Goal: Task Accomplishment & Management: Complete application form

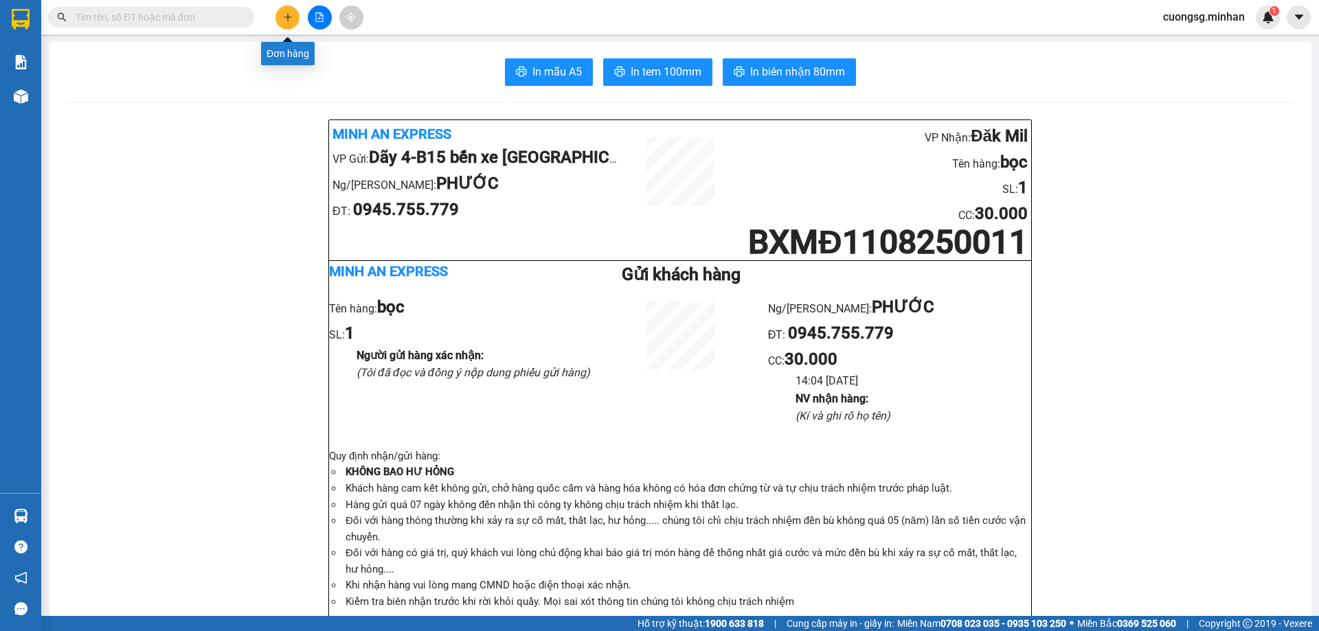
click at [295, 16] on button at bounding box center [288, 17] width 24 height 24
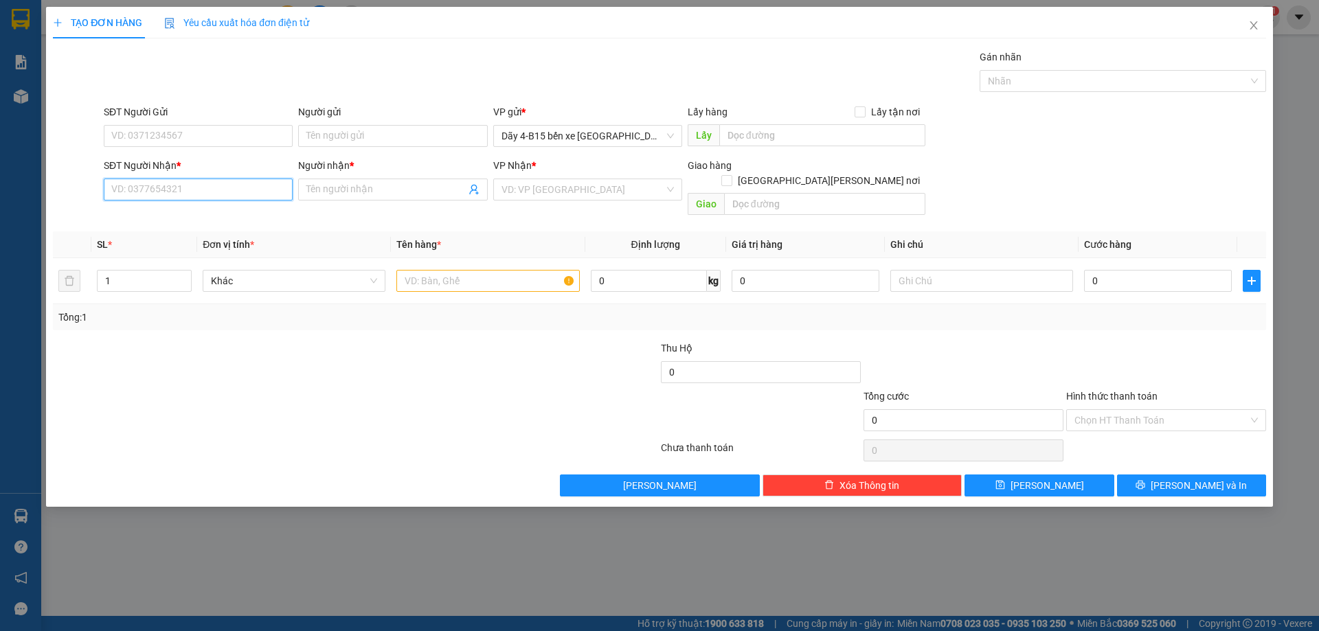
click at [195, 186] on input "SĐT Người Nhận *" at bounding box center [198, 190] width 189 height 22
click at [326, 172] on div "Người nhận *" at bounding box center [392, 165] width 189 height 15
click at [326, 182] on input "Người nhận *" at bounding box center [385, 189] width 159 height 15
type input "[PERSON_NAME]"
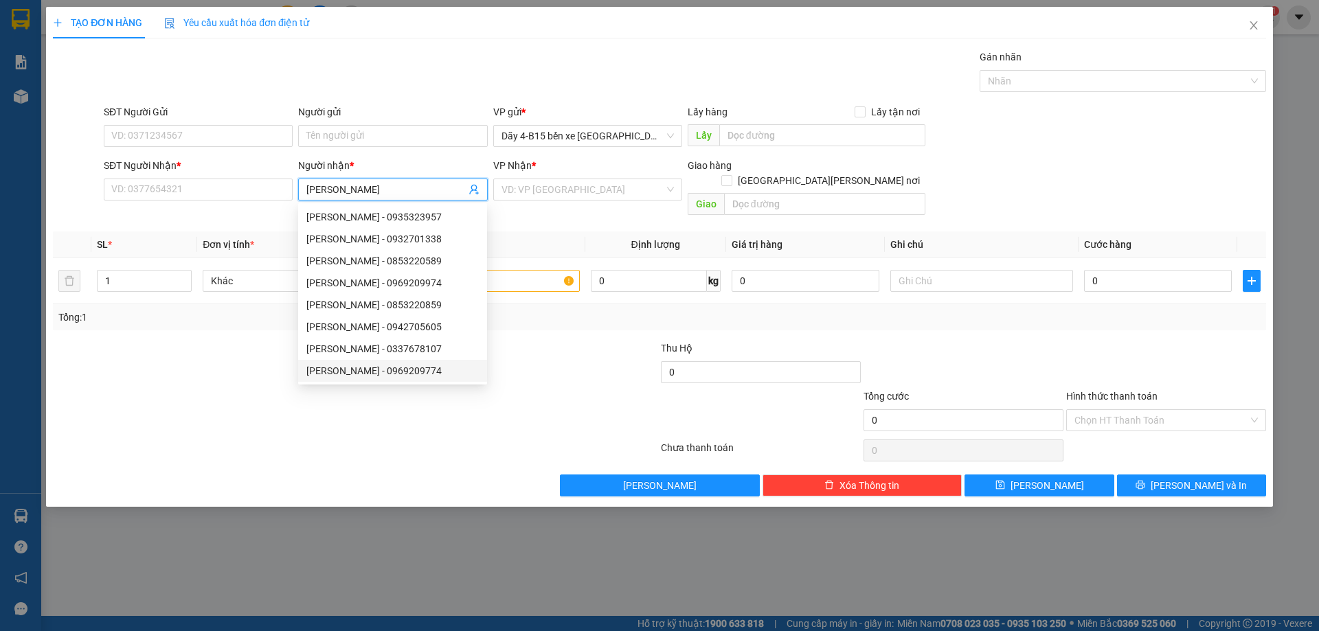
click at [420, 363] on div "[PERSON_NAME] - 0969209774" at bounding box center [392, 370] width 172 height 15
type input "0969209774"
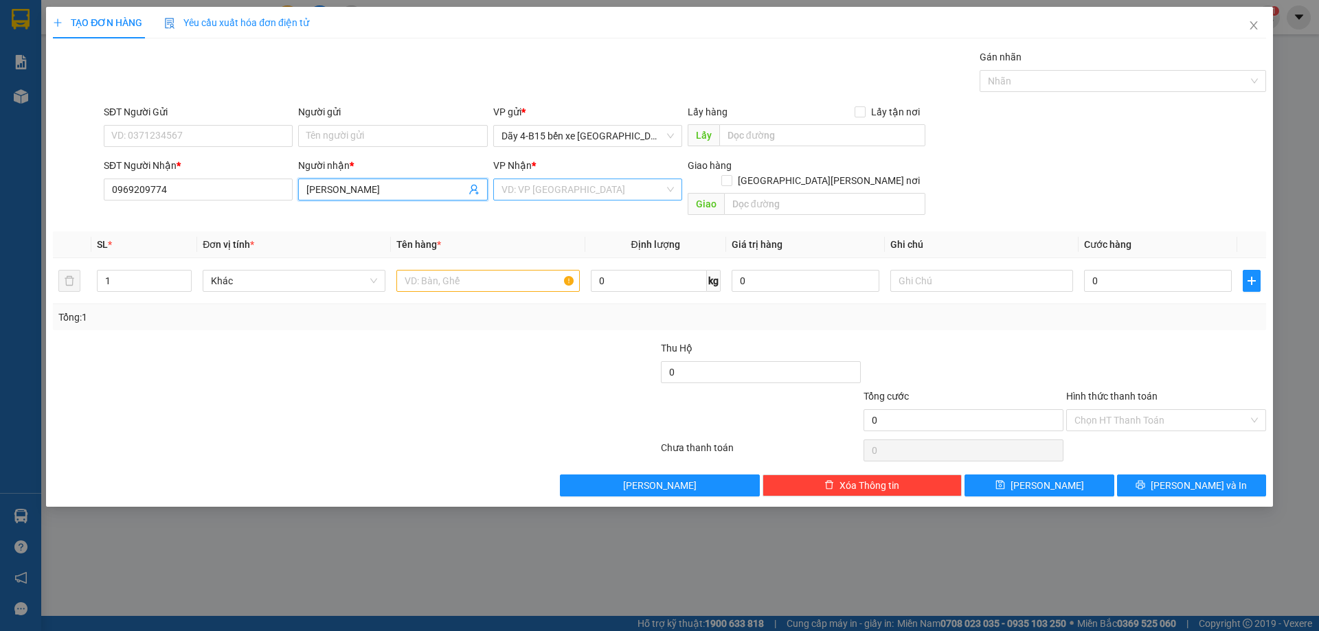
type input "[PERSON_NAME]"
click at [545, 195] on input "search" at bounding box center [583, 189] width 163 height 21
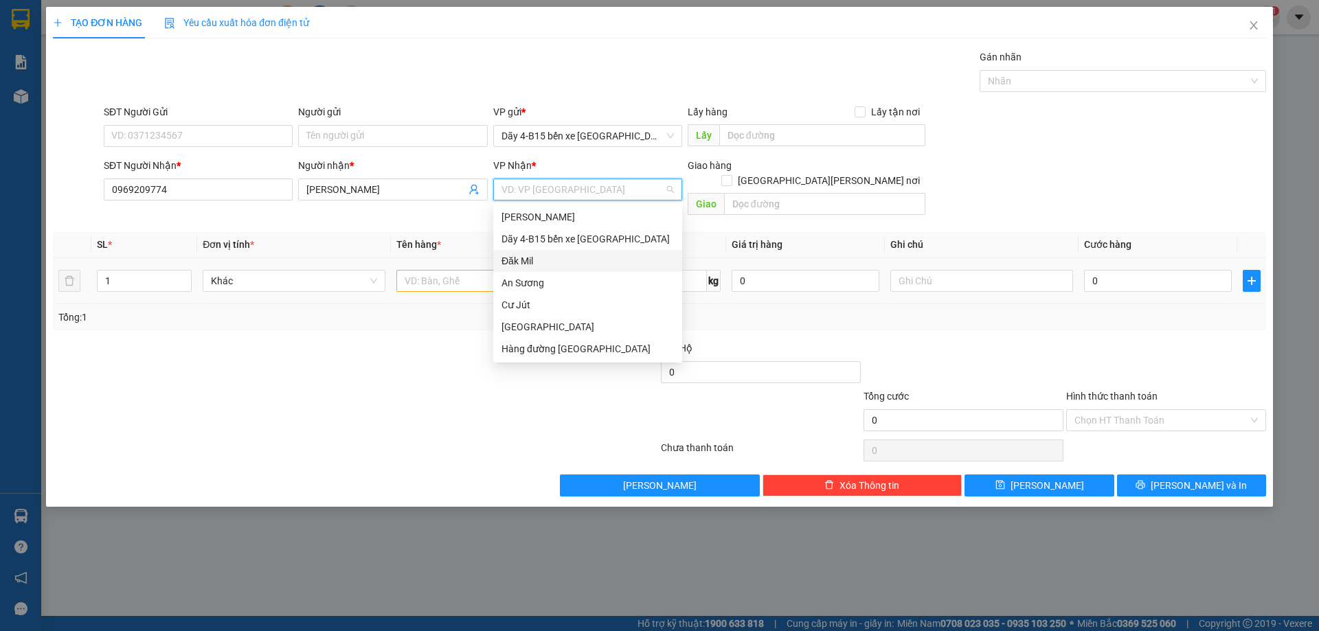
click at [555, 269] on div "Đăk Mil" at bounding box center [587, 261] width 189 height 22
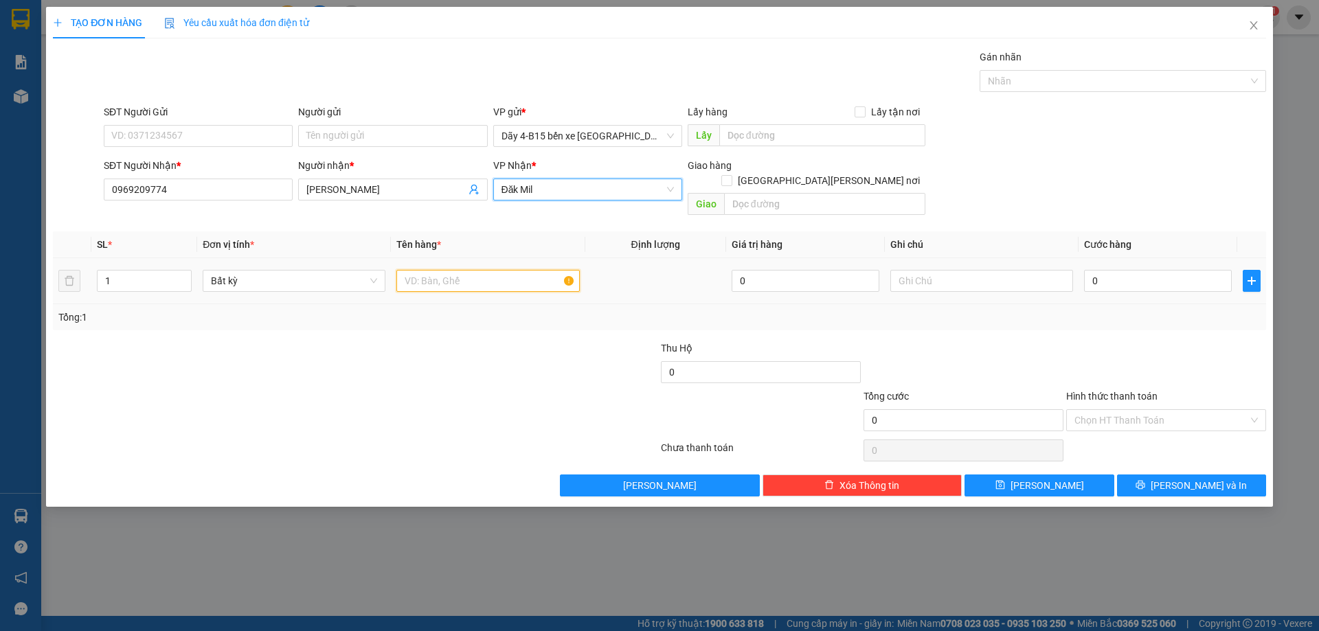
click at [469, 270] on input "text" at bounding box center [487, 281] width 183 height 22
type input "tg"
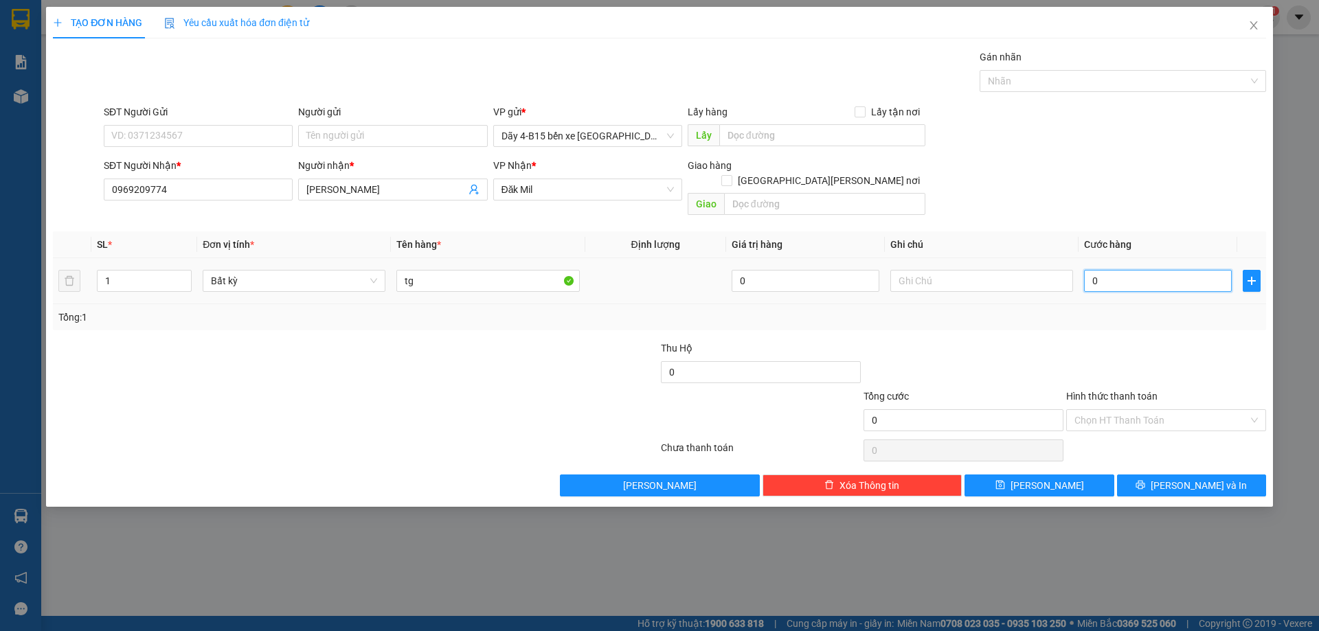
click at [1120, 273] on input "0" at bounding box center [1158, 281] width 148 height 22
type input "4"
type input "40"
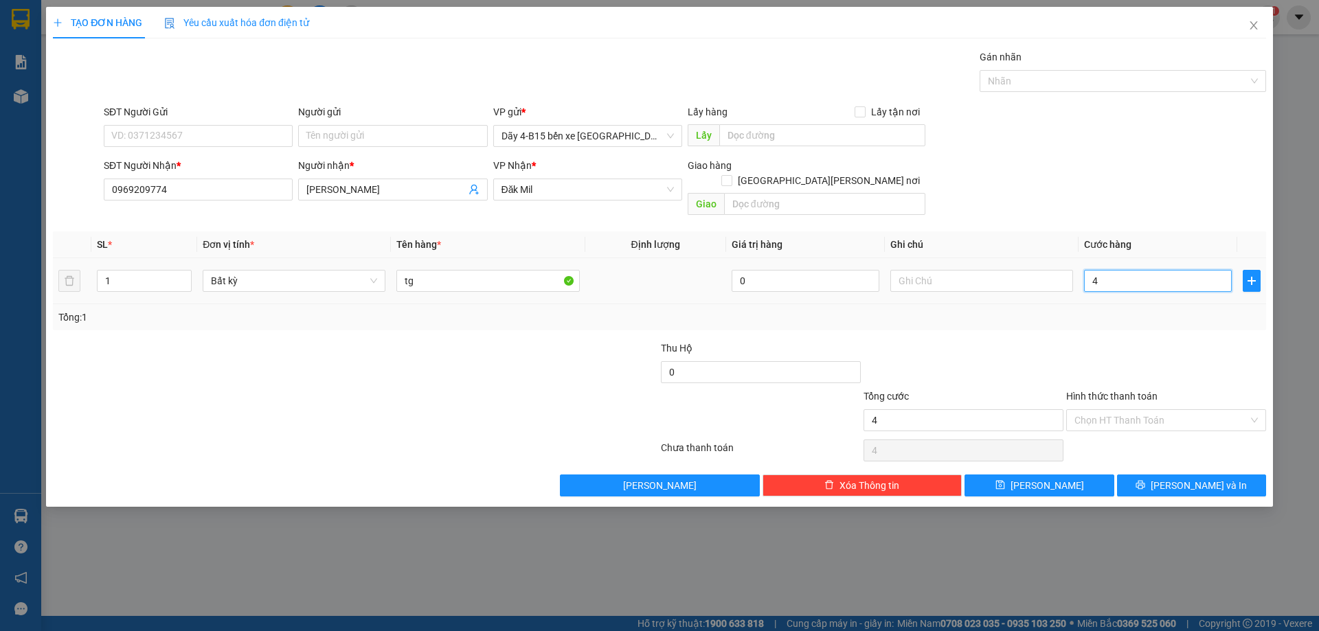
type input "40"
type input "40.000"
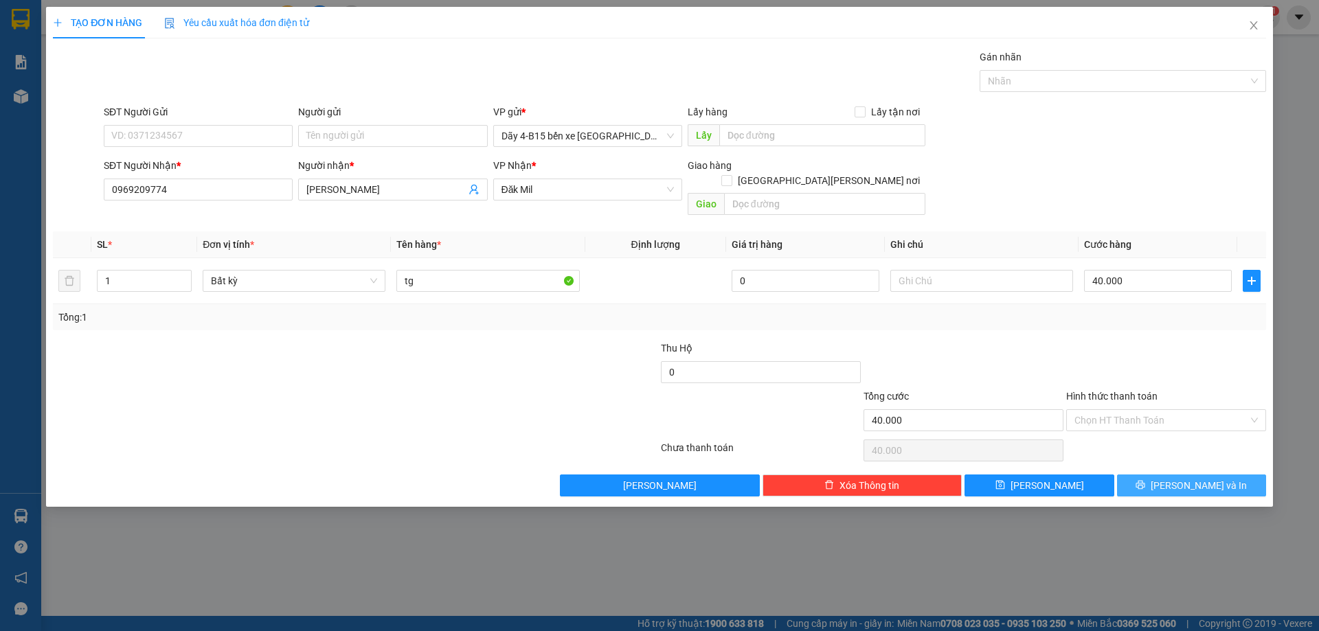
click at [1225, 475] on button "[PERSON_NAME] và In" at bounding box center [1191, 486] width 149 height 22
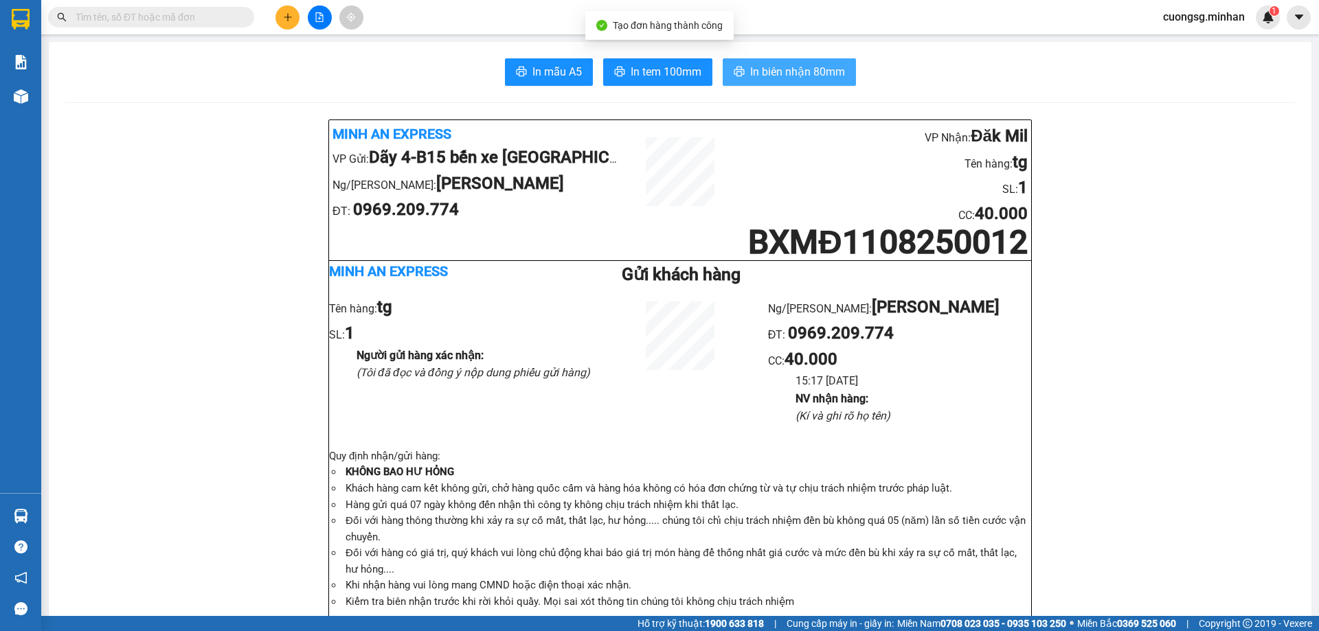
click at [756, 67] on span "In biên nhận 80mm" at bounding box center [797, 71] width 95 height 17
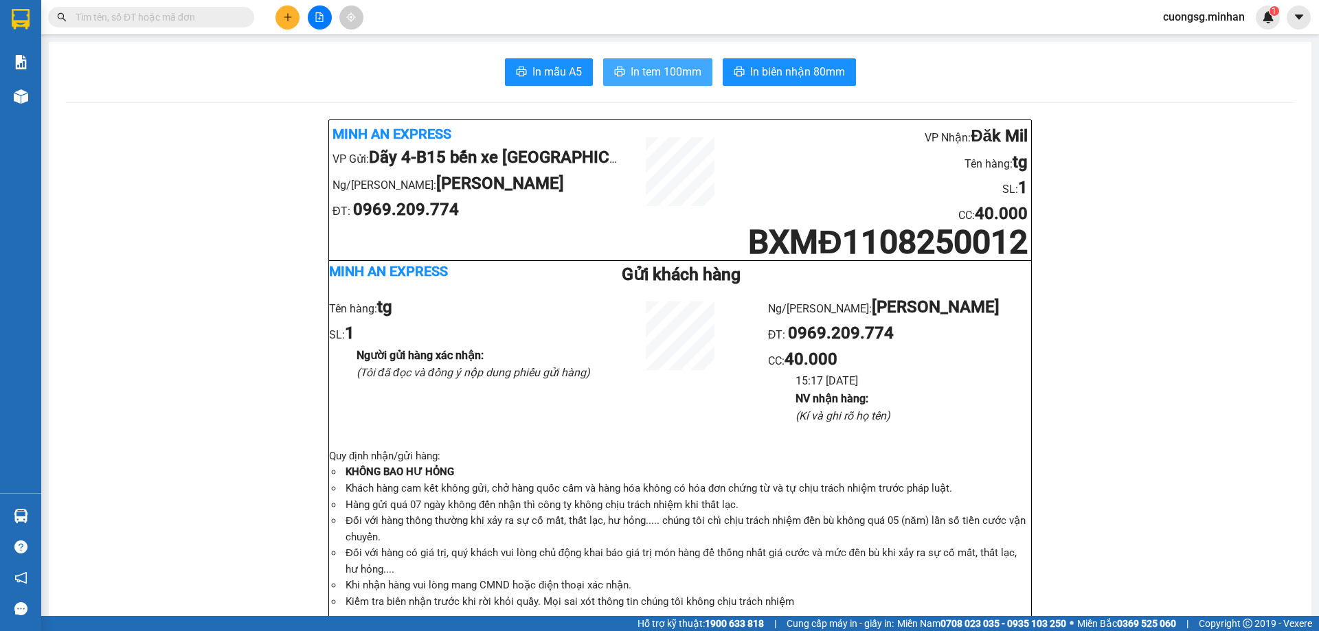
click at [686, 74] on span "In tem 100mm" at bounding box center [666, 71] width 71 height 17
click at [293, 18] on button at bounding box center [288, 17] width 24 height 24
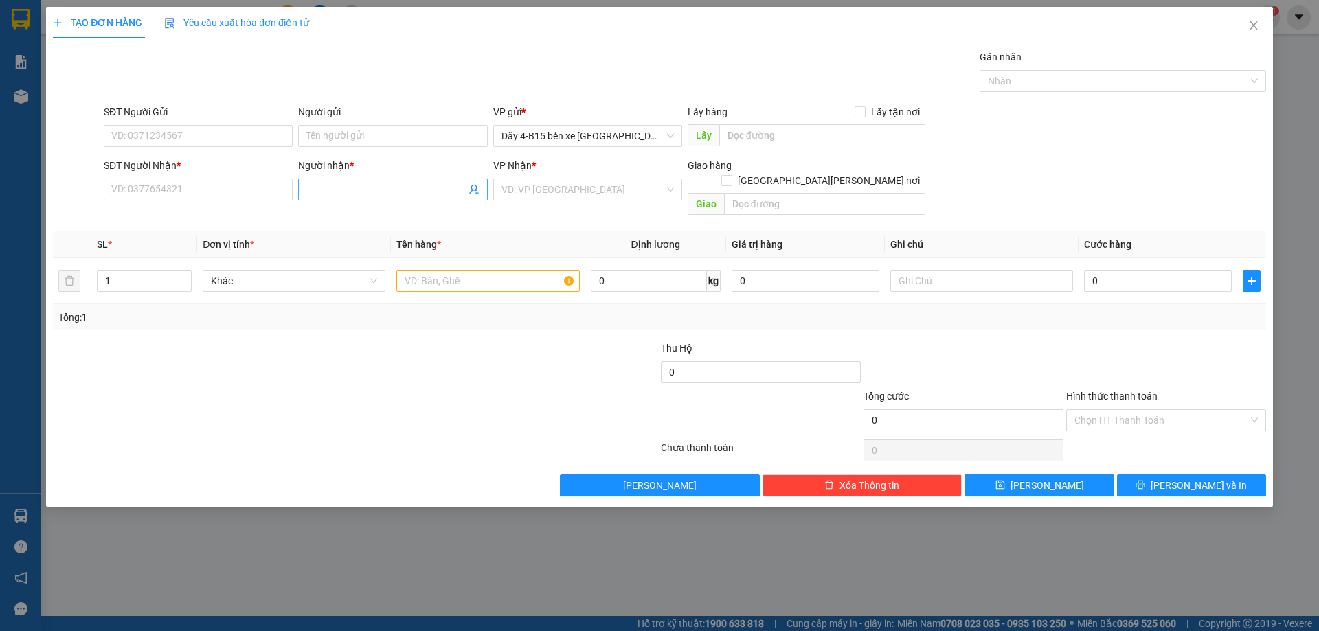
click at [353, 186] on input "Người nhận *" at bounding box center [385, 189] width 159 height 15
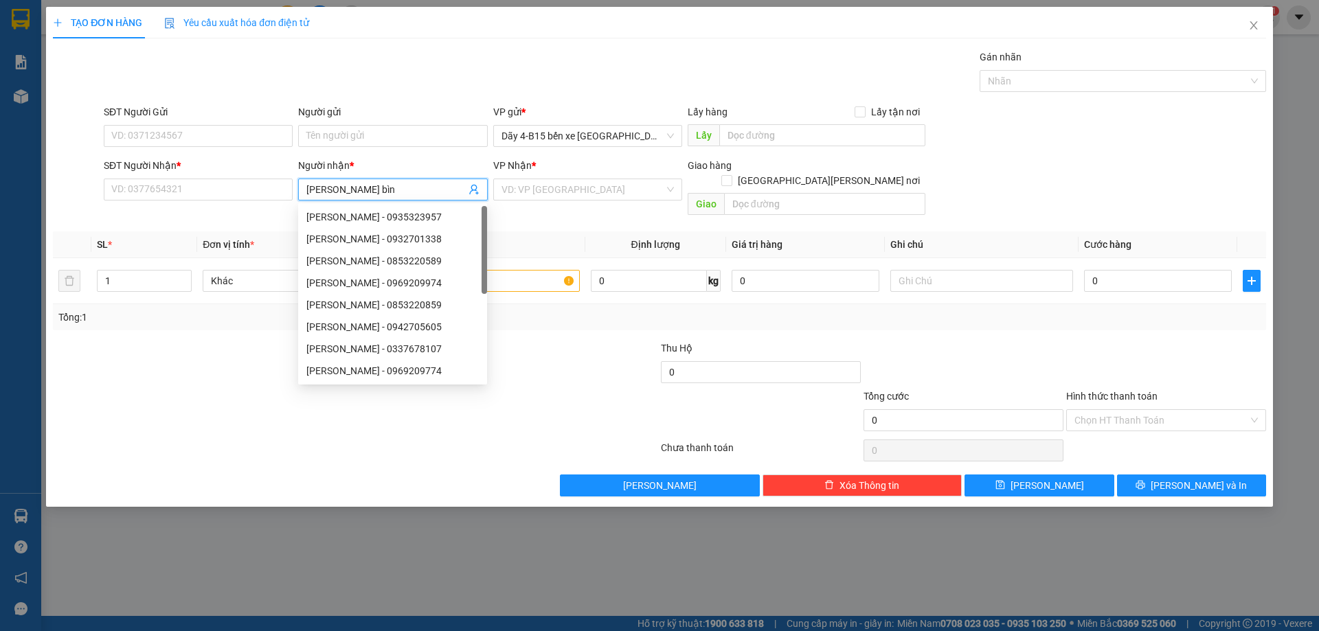
type input "[PERSON_NAME]"
click at [417, 214] on div "[PERSON_NAME] - 0807447799" at bounding box center [392, 217] width 172 height 15
type input "0807447799"
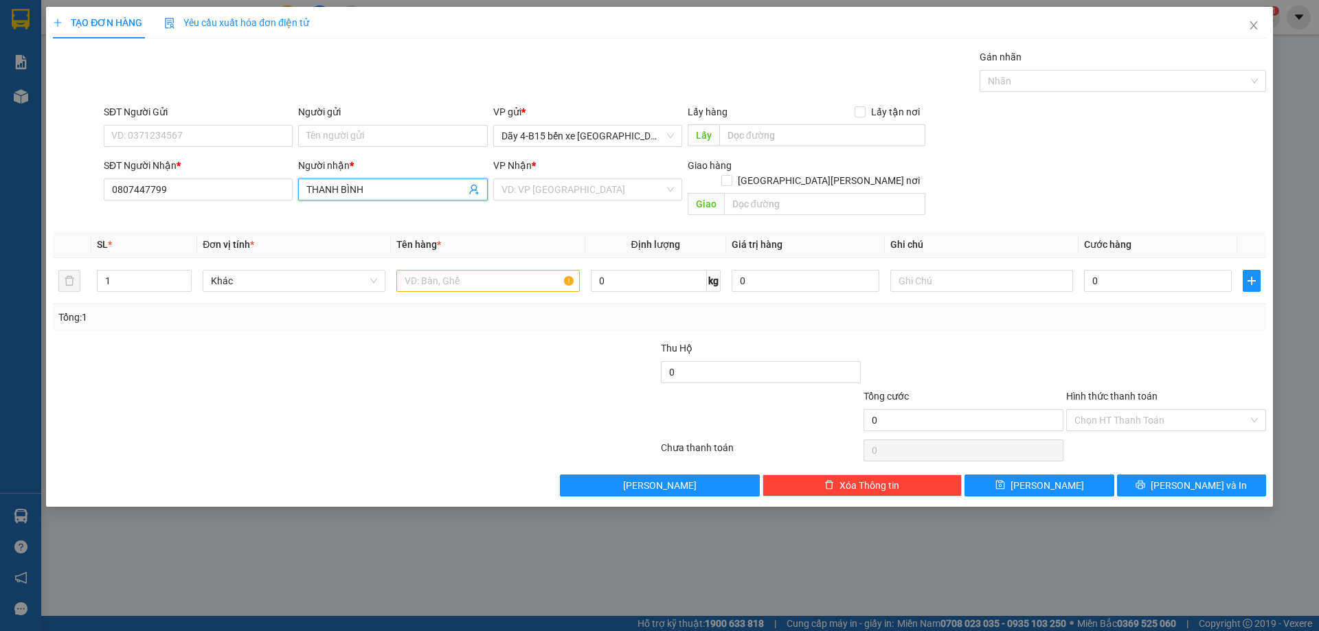
type input "THANH BÌNH"
click at [539, 177] on div "VP Nhận *" at bounding box center [587, 168] width 189 height 21
click at [536, 188] on input "search" at bounding box center [583, 189] width 163 height 21
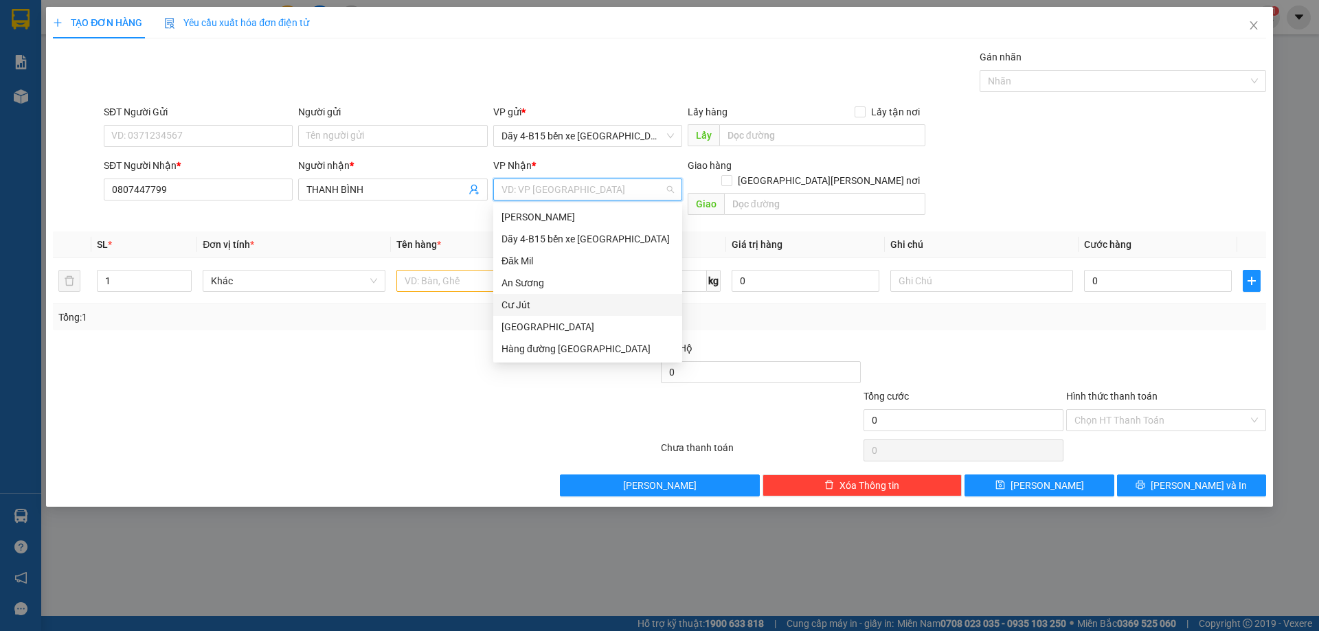
click at [529, 300] on div "Cư Jút" at bounding box center [588, 304] width 172 height 15
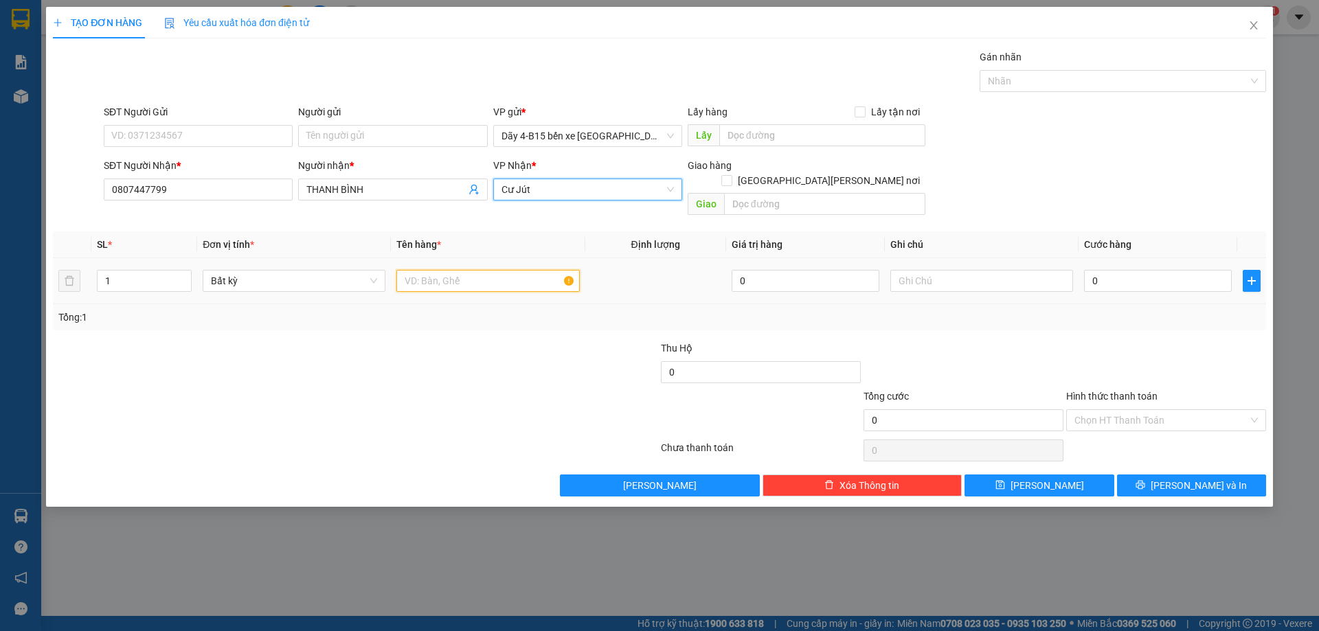
click at [467, 270] on input "text" at bounding box center [487, 281] width 183 height 22
type input "tg"
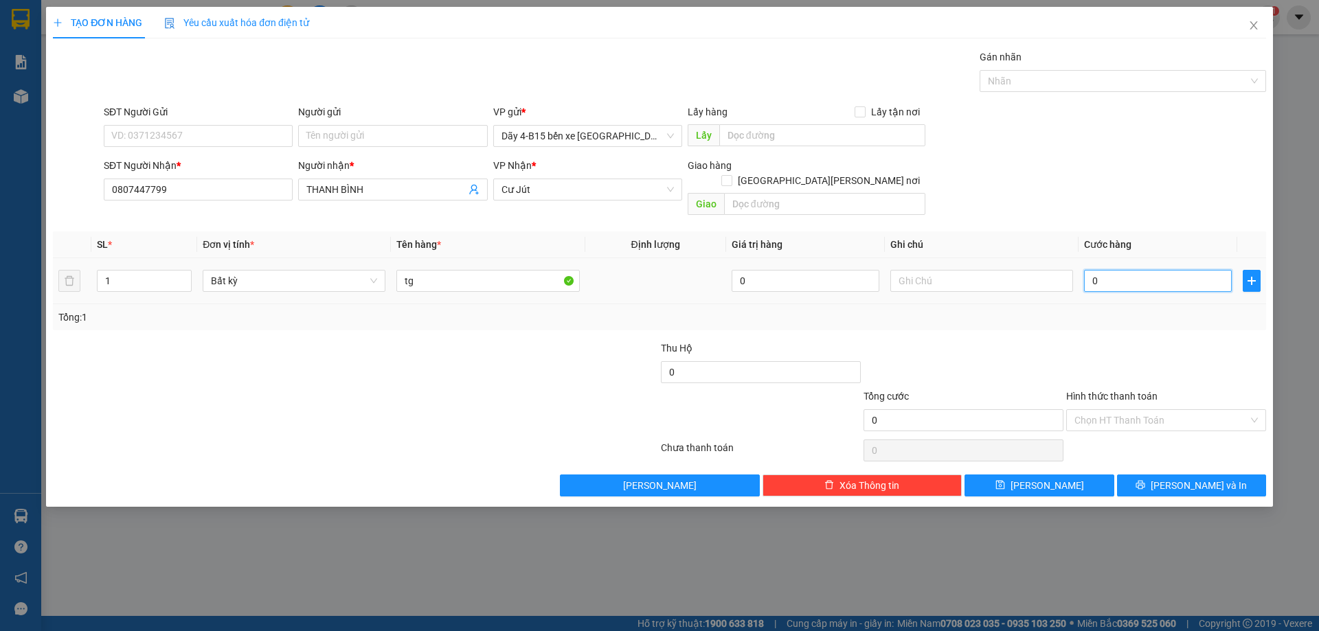
click at [1191, 273] on input "0" at bounding box center [1158, 281] width 148 height 22
type input "6"
type input "60"
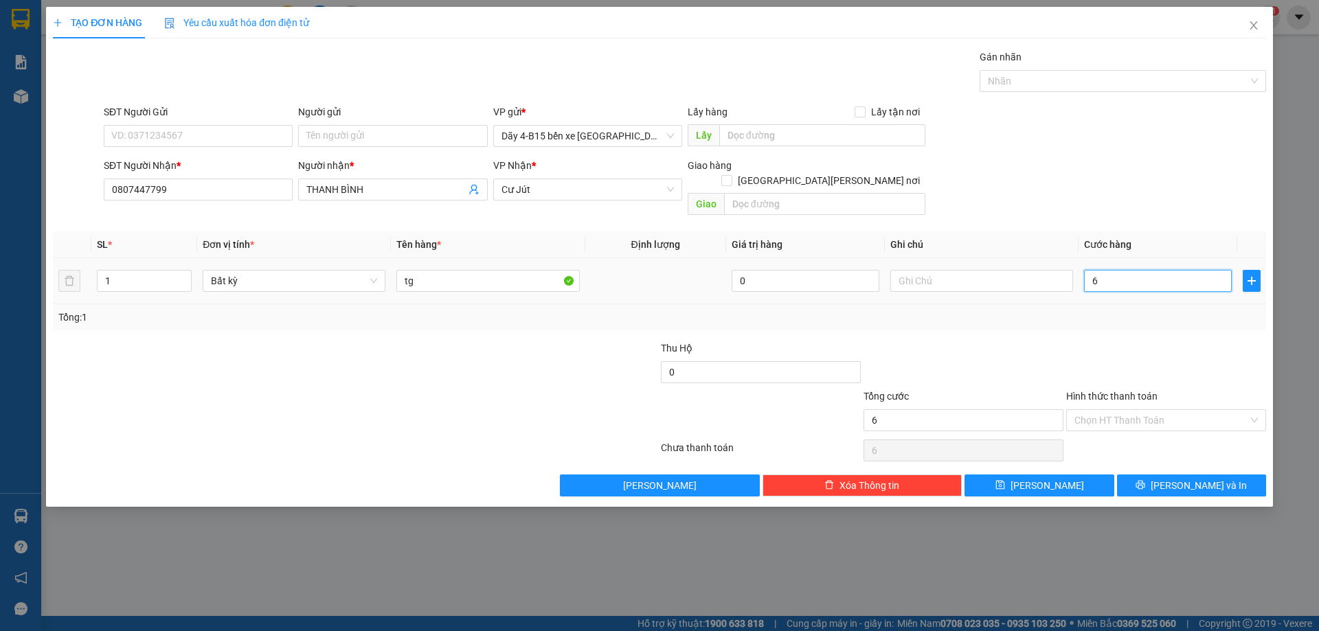
type input "60"
type input "60.000"
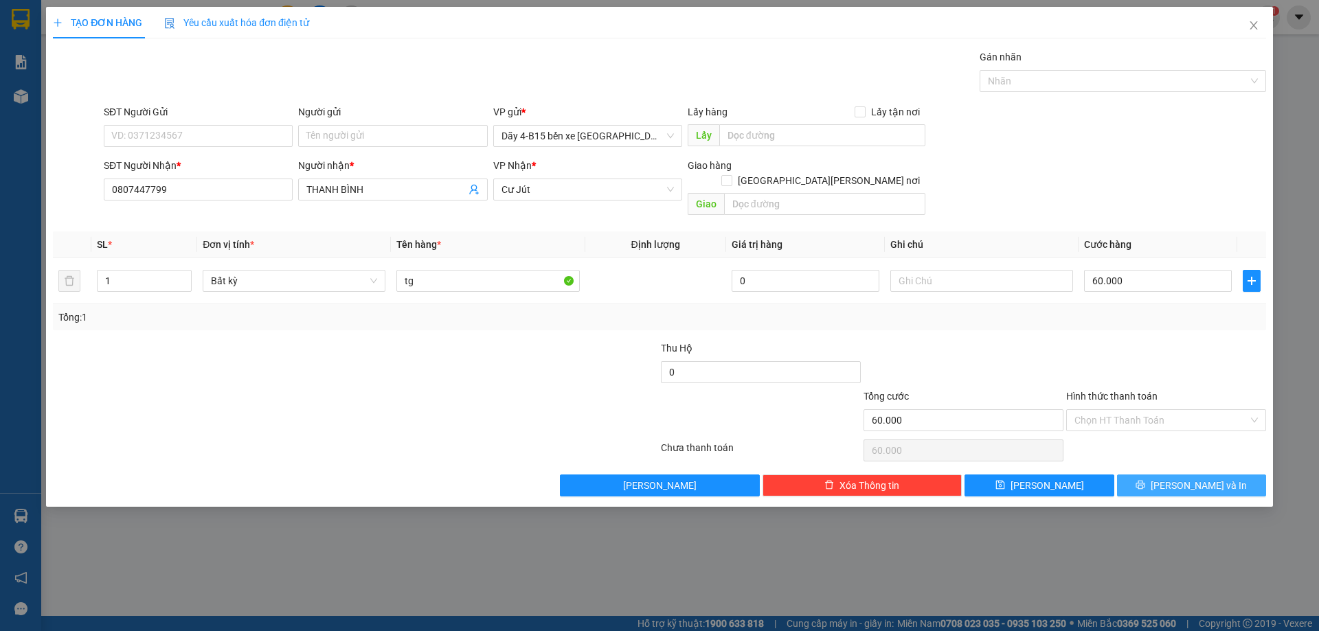
click at [1209, 475] on button "[PERSON_NAME] và In" at bounding box center [1191, 486] width 149 height 22
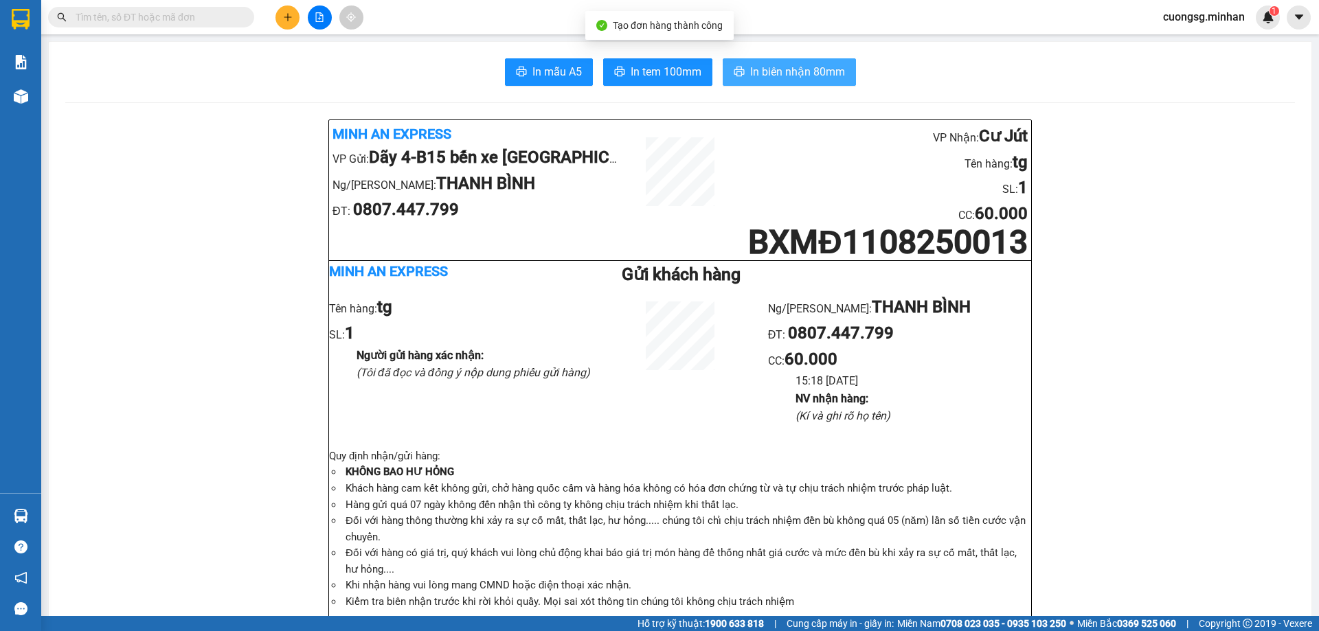
click at [766, 73] on span "In biên nhận 80mm" at bounding box center [797, 71] width 95 height 17
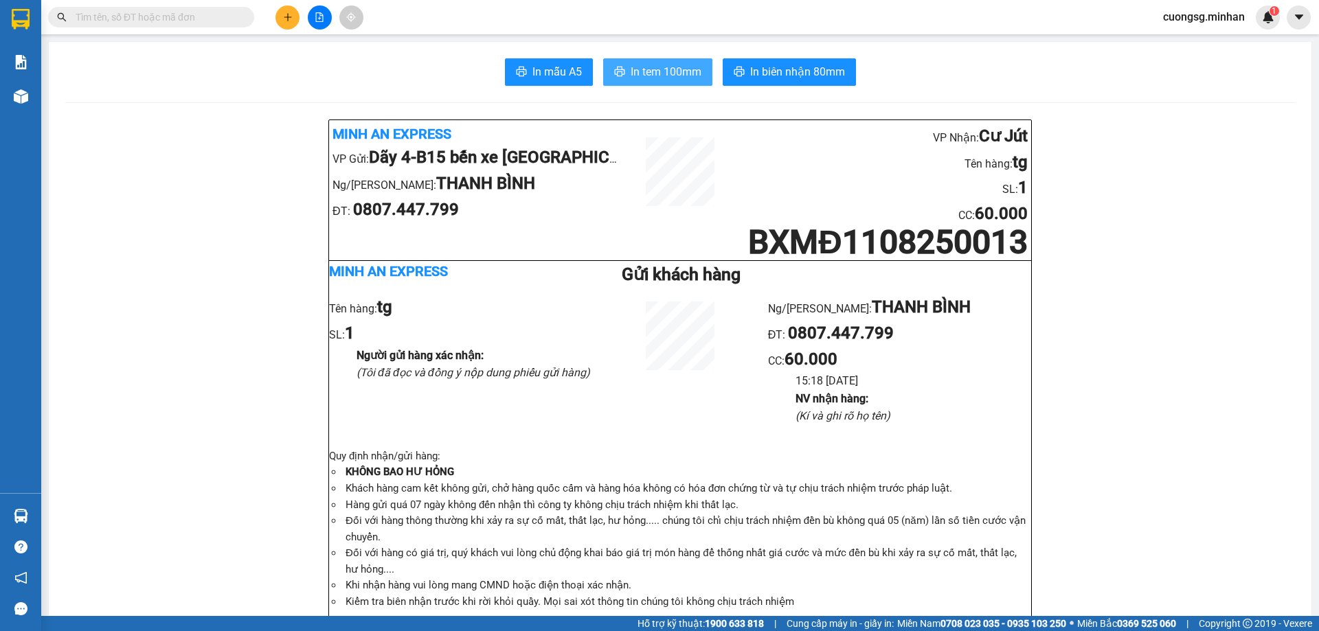
click at [652, 67] on span "In tem 100mm" at bounding box center [666, 71] width 71 height 17
click at [284, 27] on button at bounding box center [288, 17] width 24 height 24
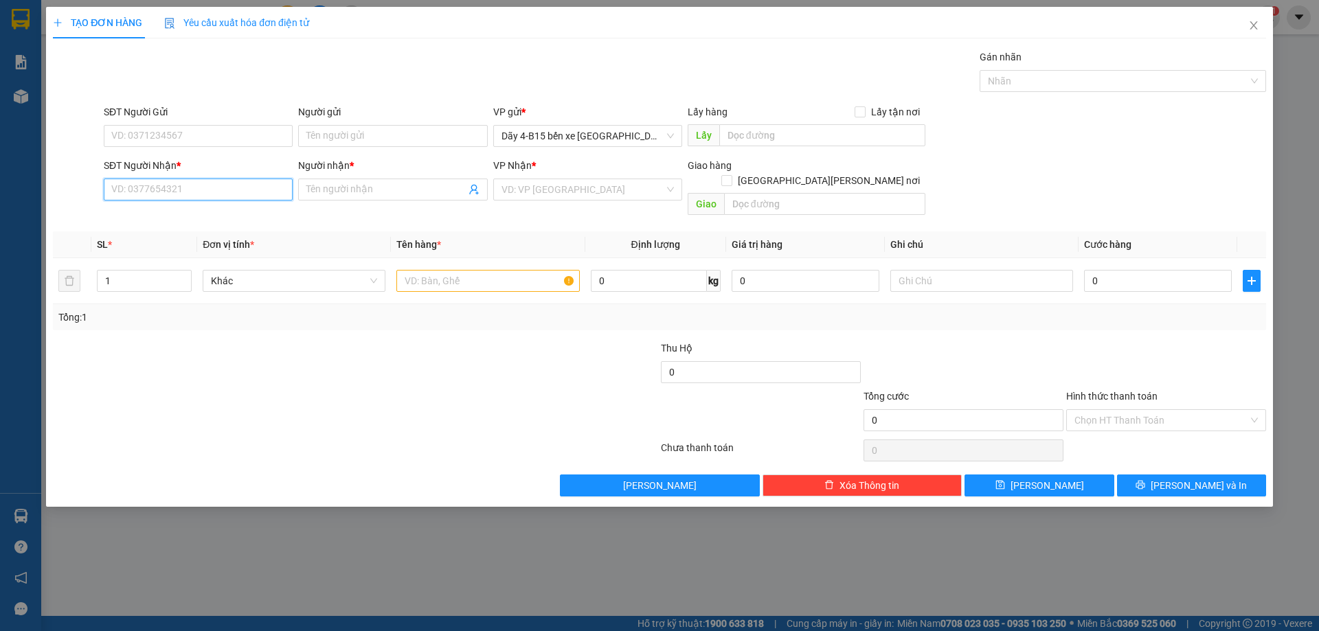
click at [208, 188] on input "SĐT Người Nhận *" at bounding box center [198, 190] width 189 height 22
click at [203, 194] on input "214" at bounding box center [198, 190] width 189 height 22
type input "0977848241"
click at [390, 194] on input "Người nhận *" at bounding box center [385, 189] width 159 height 15
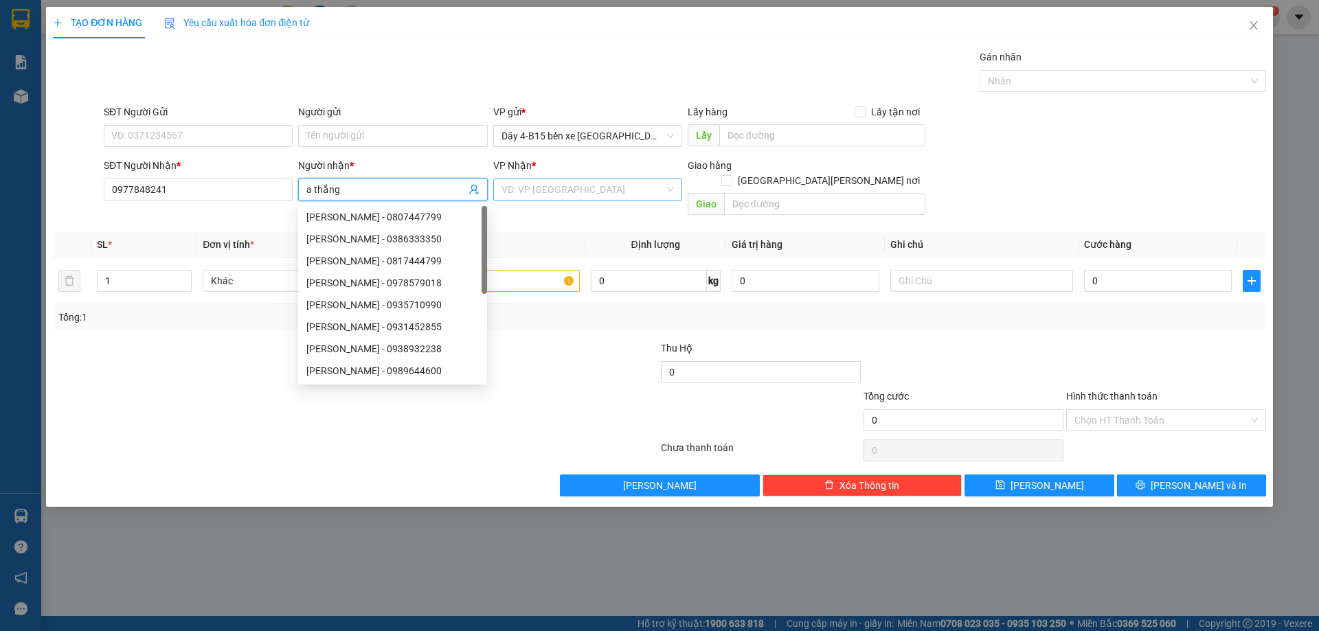
type input "a thắng"
click at [572, 183] on input "search" at bounding box center [583, 189] width 163 height 21
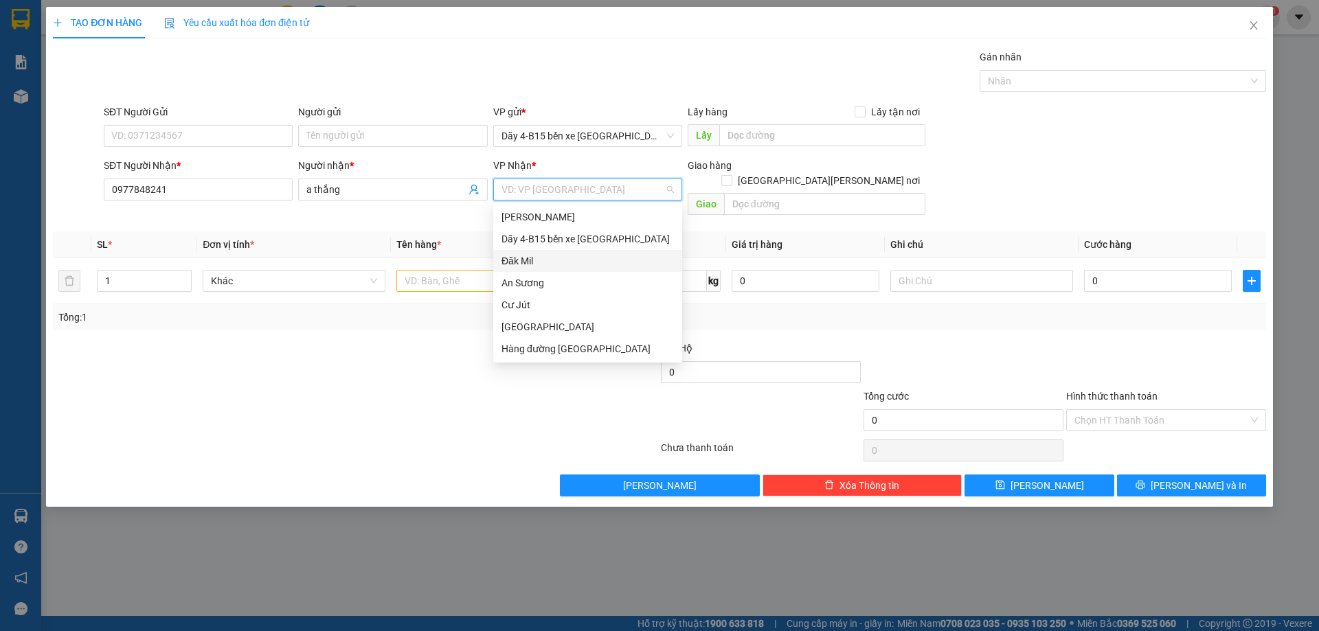
click at [535, 260] on div "Đăk Mil" at bounding box center [588, 261] width 172 height 15
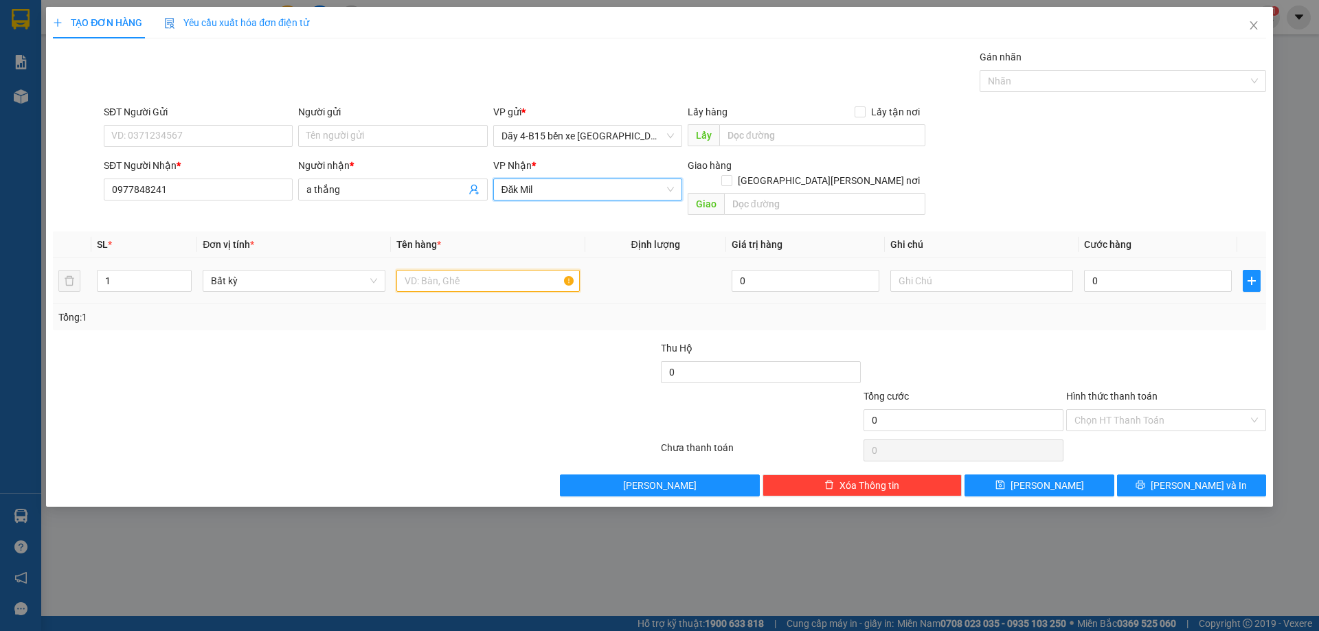
click at [464, 275] on input "text" at bounding box center [487, 281] width 183 height 22
type input "k"
type input "cuộn"
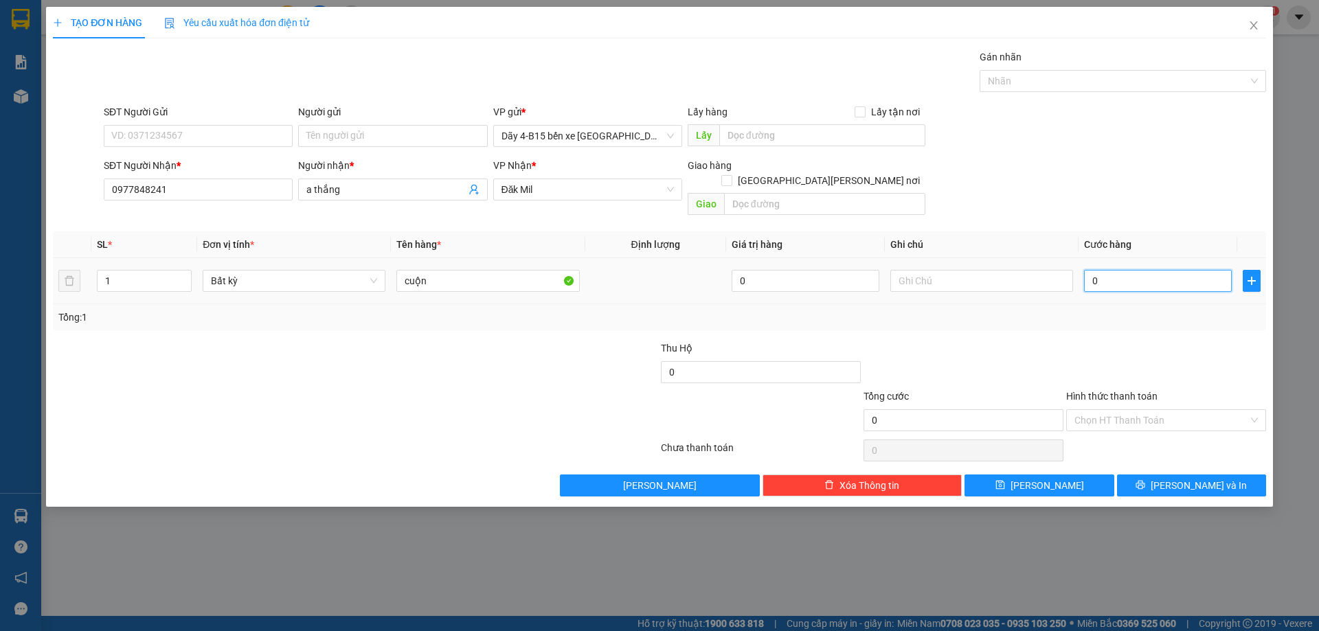
click at [1149, 270] on input "0" at bounding box center [1158, 281] width 148 height 22
type input "5"
type input "50"
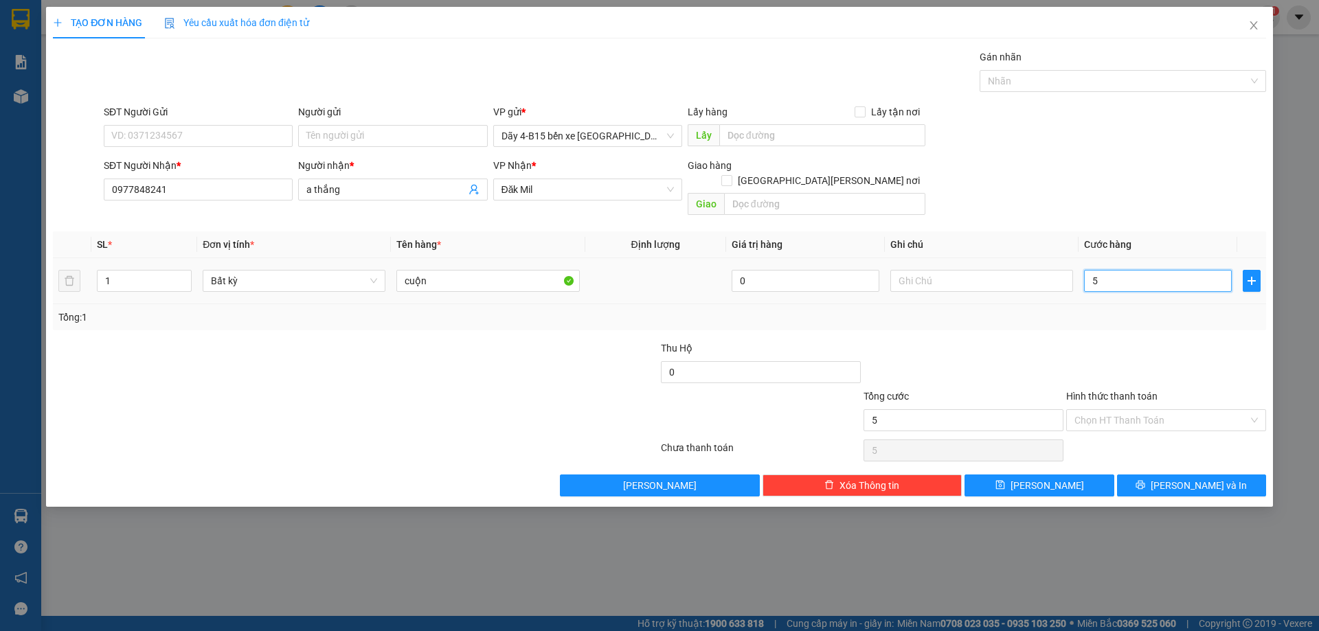
type input "50"
type input "50.000"
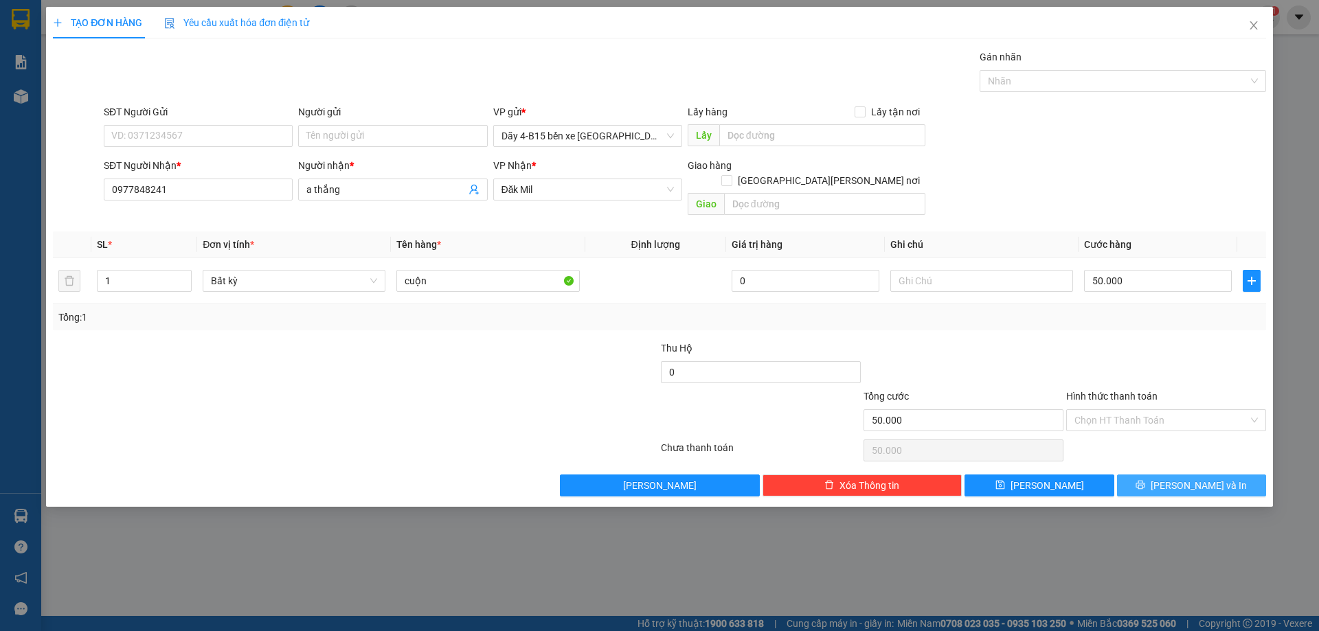
click at [1200, 478] on span "[PERSON_NAME] và In" at bounding box center [1199, 485] width 96 height 15
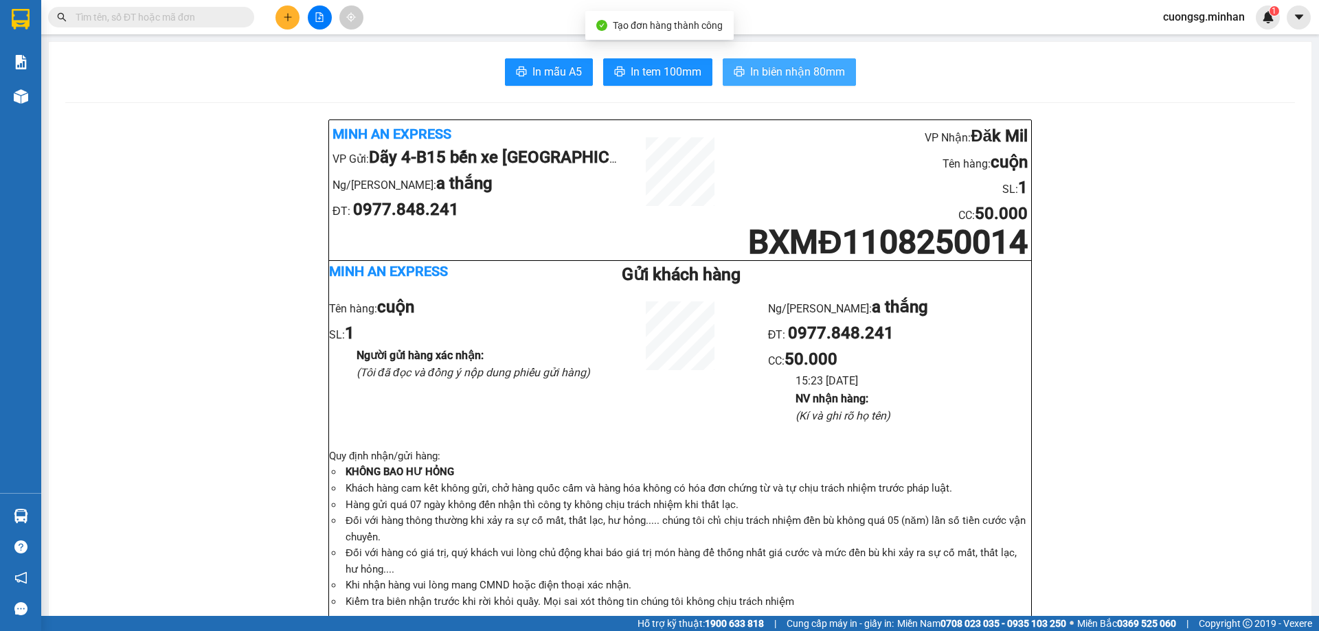
click at [795, 80] on span "In biên nhận 80mm" at bounding box center [797, 71] width 95 height 17
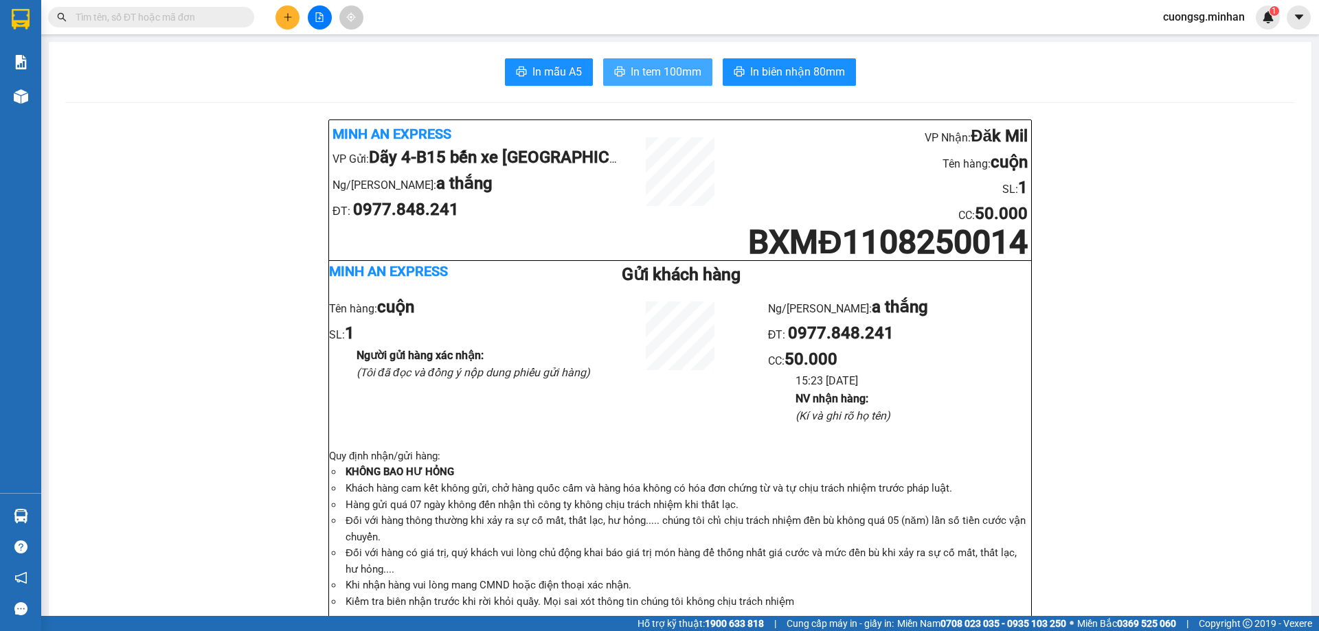
click at [660, 74] on span "In tem 100mm" at bounding box center [666, 71] width 71 height 17
click at [289, 14] on icon "plus" at bounding box center [288, 17] width 10 height 10
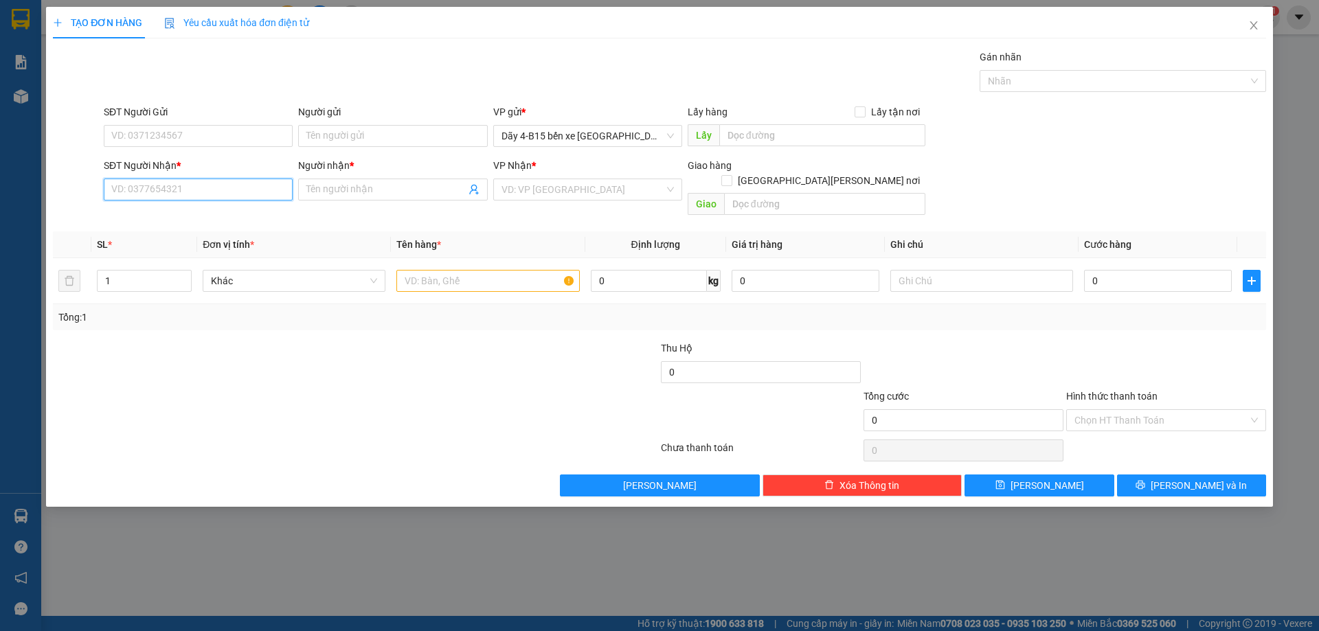
click at [240, 194] on input "SĐT Người Nhận *" at bounding box center [198, 190] width 189 height 22
click at [199, 211] on div "0261369222 - [PERSON_NAME] [PERSON_NAME]" at bounding box center [217, 217] width 211 height 15
type input "0261369222"
type input "[PERSON_NAME] [PERSON_NAME]"
type input "0261369222"
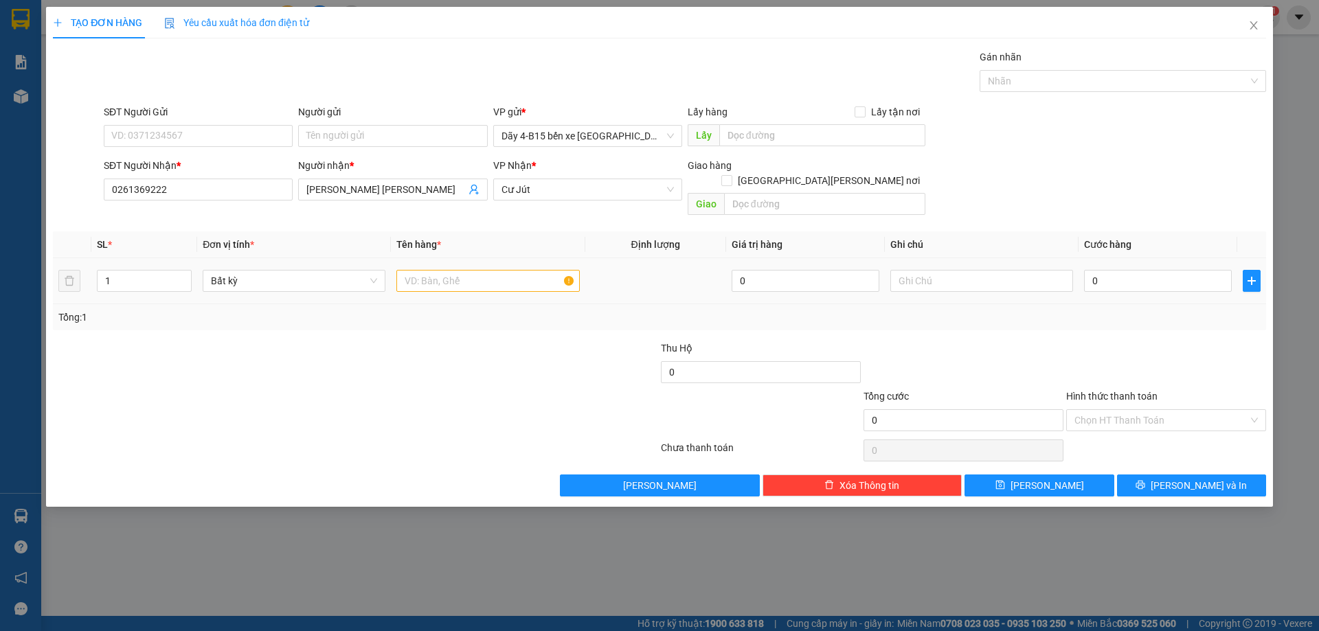
click at [491, 267] on div at bounding box center [487, 280] width 183 height 27
click at [464, 270] on input "text" at bounding box center [487, 281] width 183 height 22
type input "thg"
click at [1123, 270] on input "0" at bounding box center [1158, 281] width 148 height 22
type input "5"
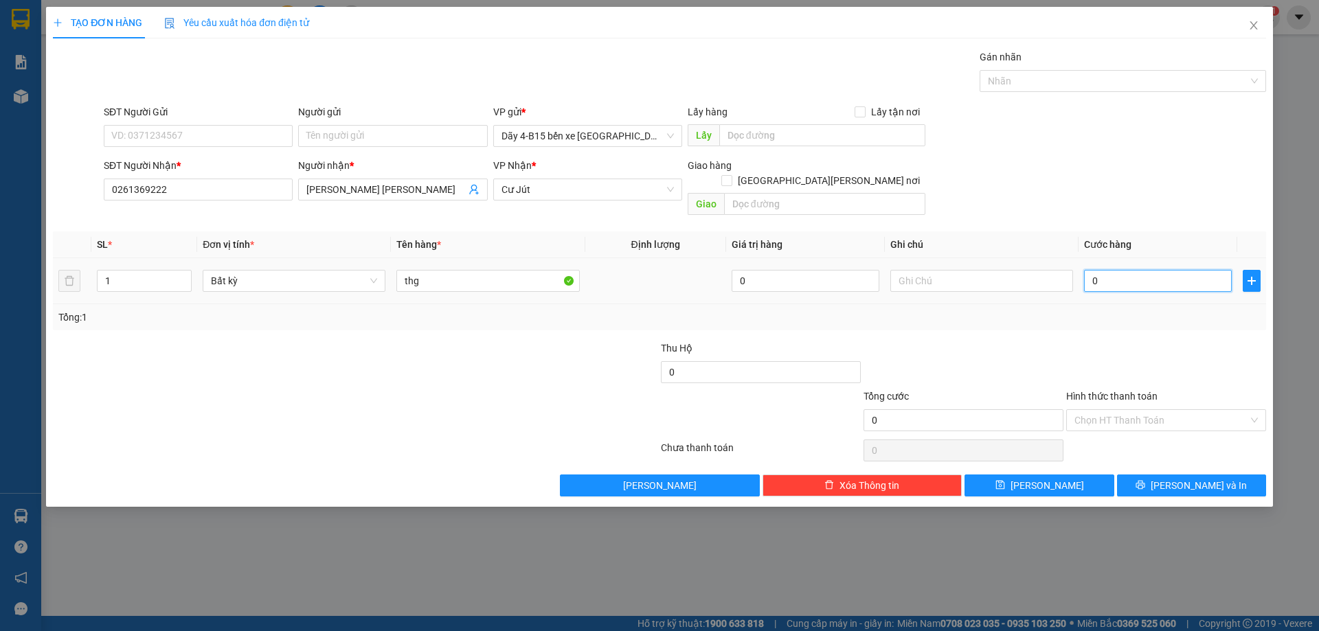
type input "5"
type input "50"
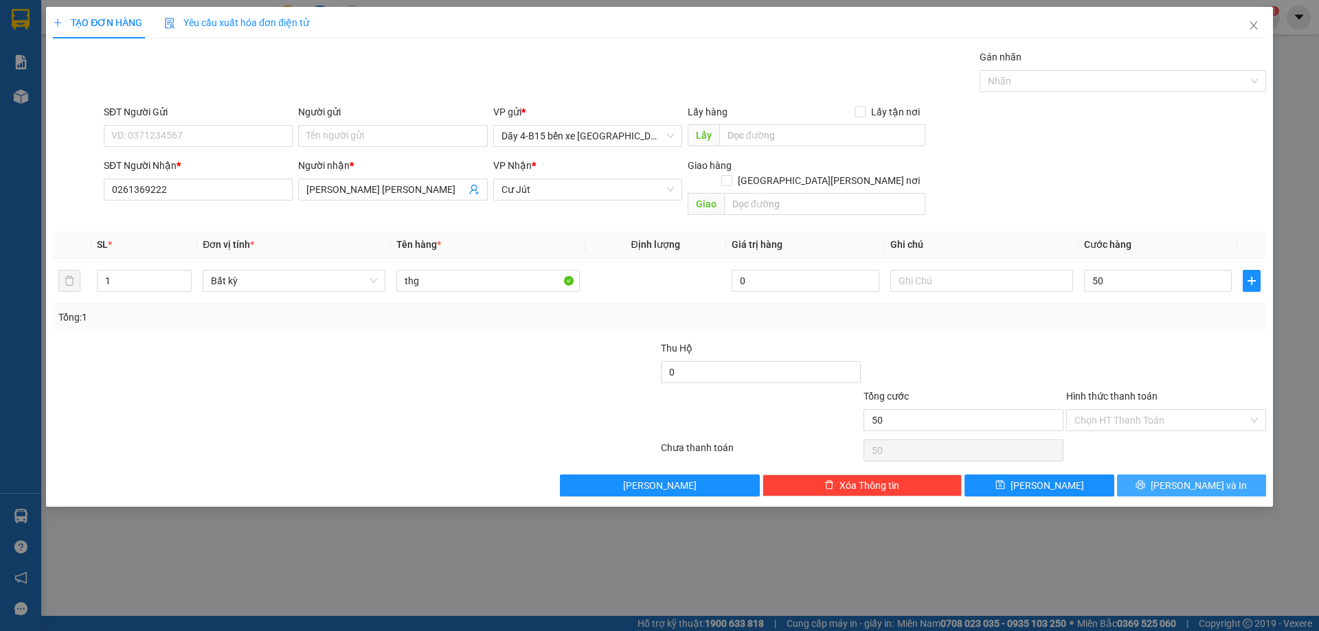
type input "50.000"
click at [1224, 475] on button "[PERSON_NAME] và In" at bounding box center [1191, 486] width 149 height 22
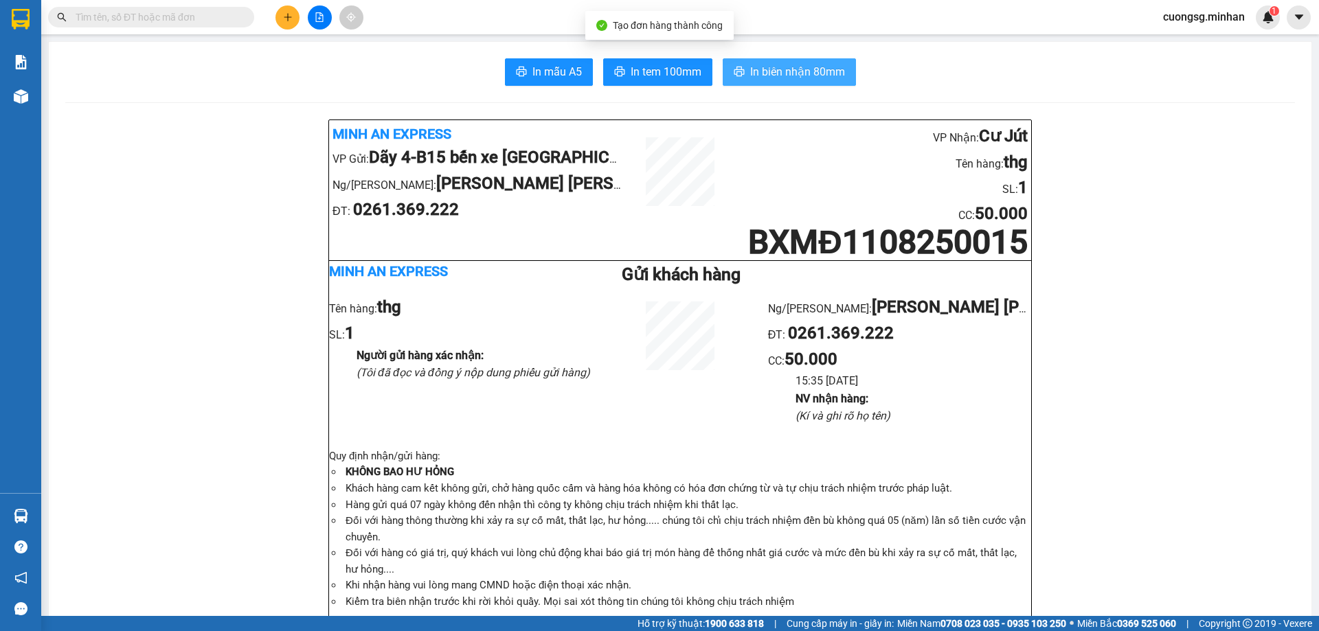
click at [803, 73] on span "In biên nhận 80mm" at bounding box center [797, 71] width 95 height 17
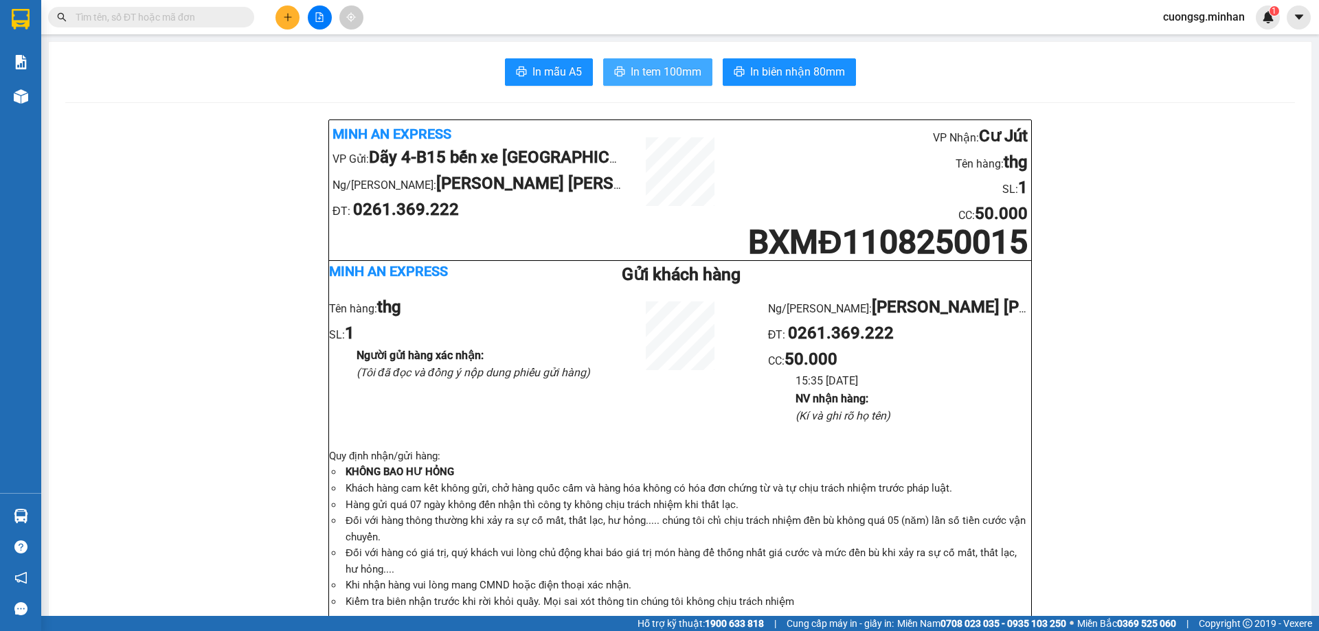
click at [671, 76] on span "In tem 100mm" at bounding box center [666, 71] width 71 height 17
